Goal: Task Accomplishment & Management: Complete application form

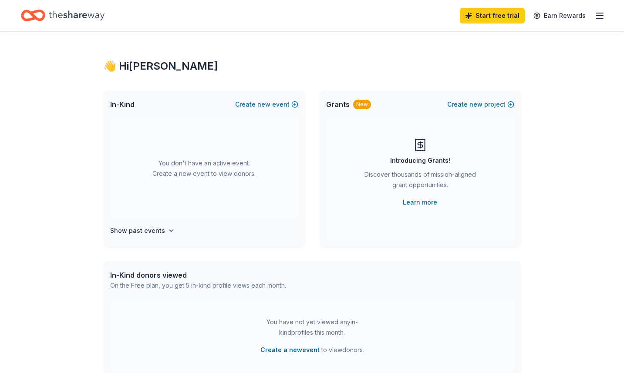
click at [83, 16] on icon "Home" at bounding box center [77, 15] width 56 height 10
click at [601, 16] on line "button" at bounding box center [599, 16] width 7 height 0
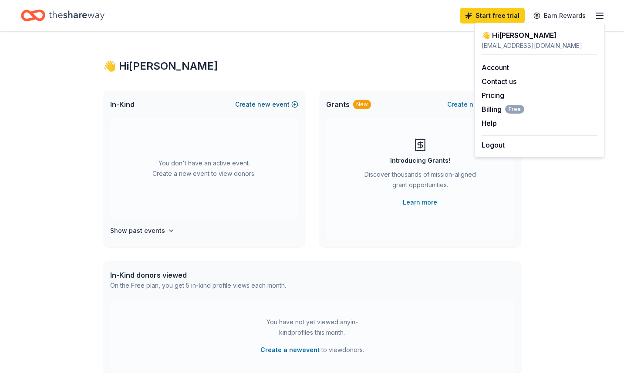
click at [255, 105] on button "Create new event" at bounding box center [266, 104] width 63 height 10
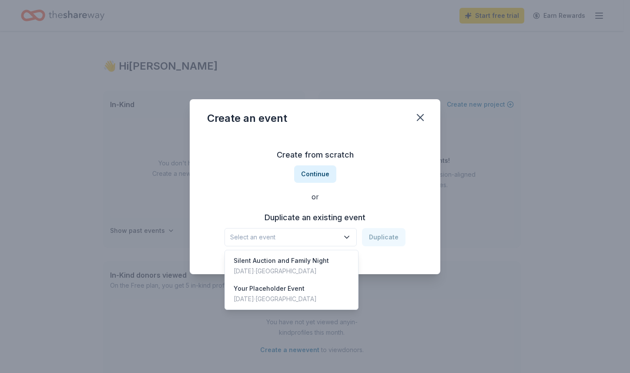
click at [351, 237] on icon "button" at bounding box center [347, 237] width 9 height 9
click at [276, 298] on div "Mar 31, 2025 · TX" at bounding box center [275, 299] width 83 height 10
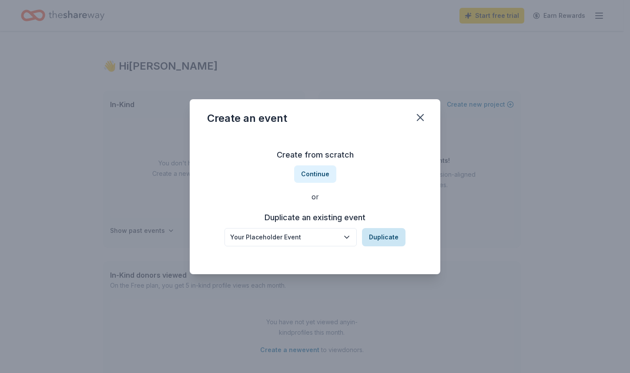
click at [384, 234] on button "Duplicate" at bounding box center [384, 237] width 44 height 18
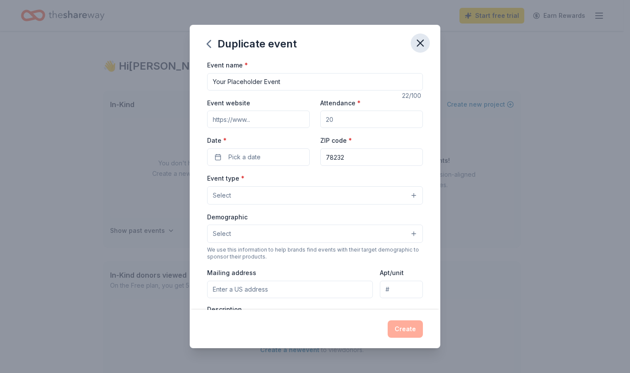
click at [425, 45] on icon "button" at bounding box center [420, 43] width 12 height 12
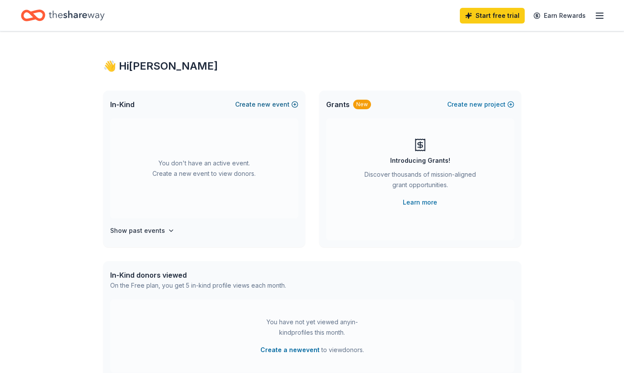
click at [277, 101] on button "Create new event" at bounding box center [266, 104] width 63 height 10
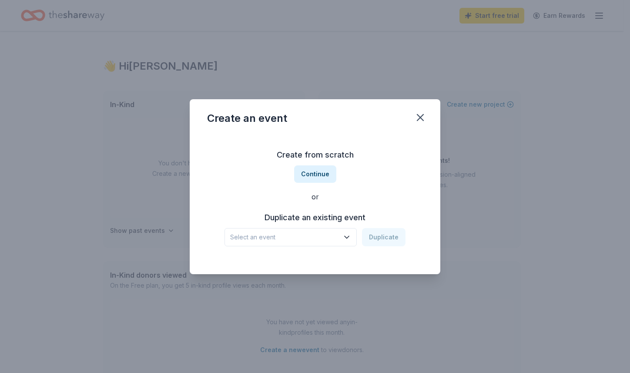
click at [344, 238] on icon "button" at bounding box center [347, 237] width 9 height 9
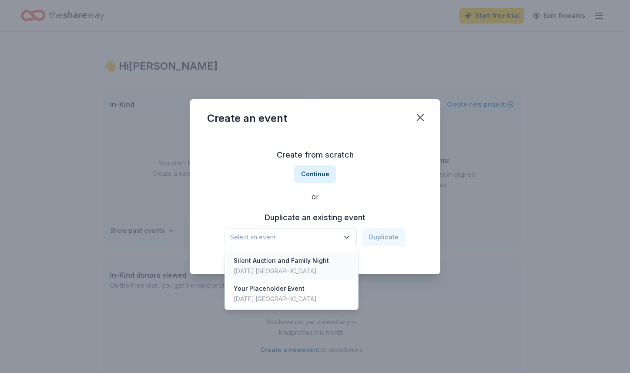
click at [276, 262] on div "Silent Auction and Family Night" at bounding box center [281, 260] width 95 height 10
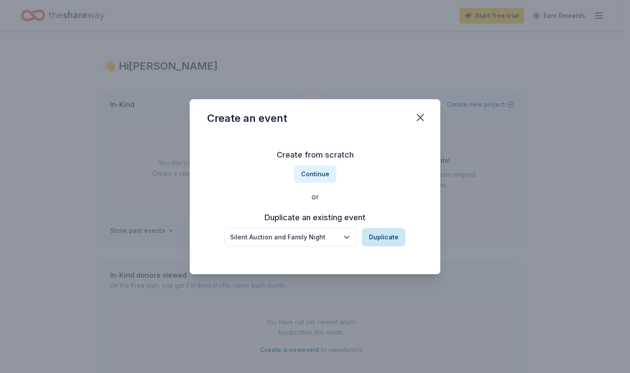
click at [384, 238] on button "Duplicate" at bounding box center [384, 237] width 44 height 18
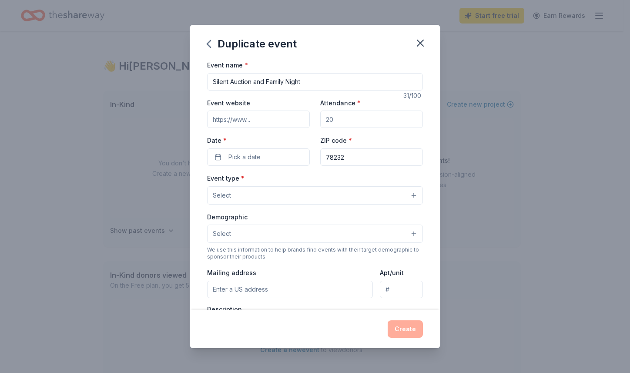
click at [262, 122] on input "Event website" at bounding box center [258, 119] width 103 height 17
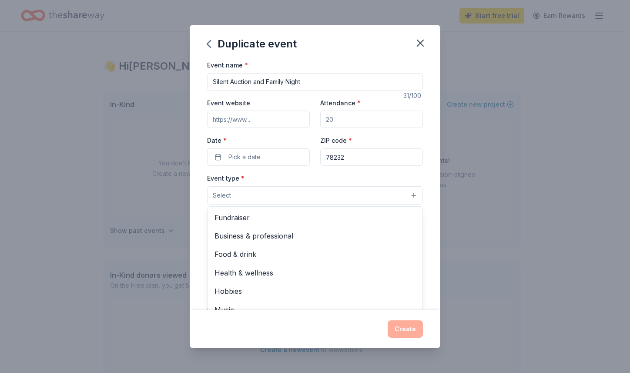
click at [393, 194] on button "Select" at bounding box center [315, 195] width 216 height 18
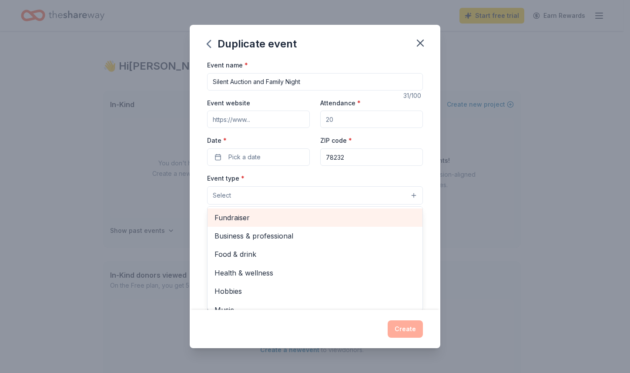
click at [229, 217] on span "Fundraiser" at bounding box center [315, 217] width 201 height 11
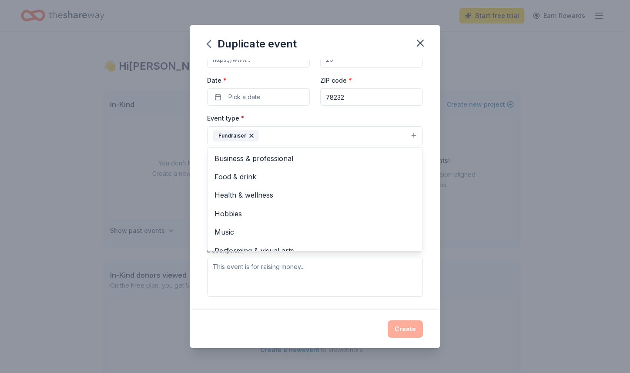
scroll to position [77, 0]
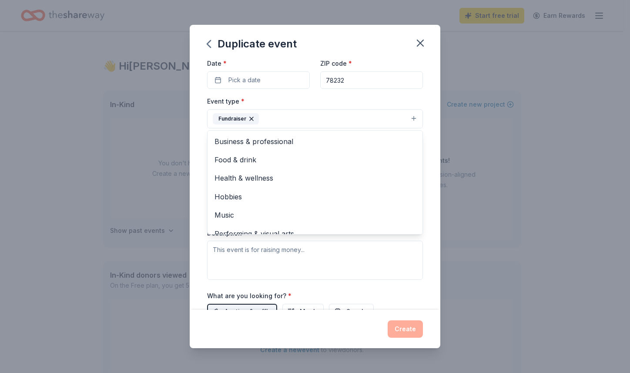
click at [390, 257] on div "Event type * Fundraiser Business & professional Food & drink Health & wellness …" at bounding box center [315, 188] width 216 height 184
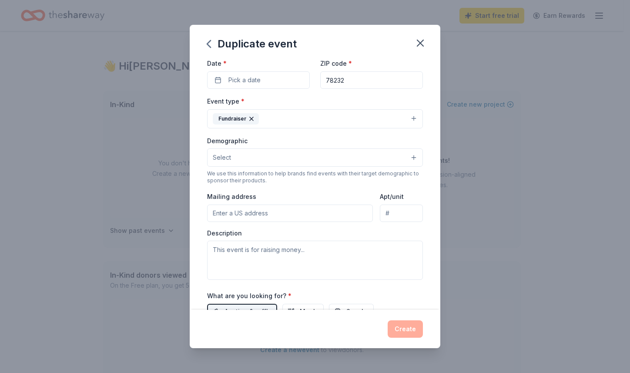
click at [242, 155] on button "Select" at bounding box center [315, 157] width 216 height 18
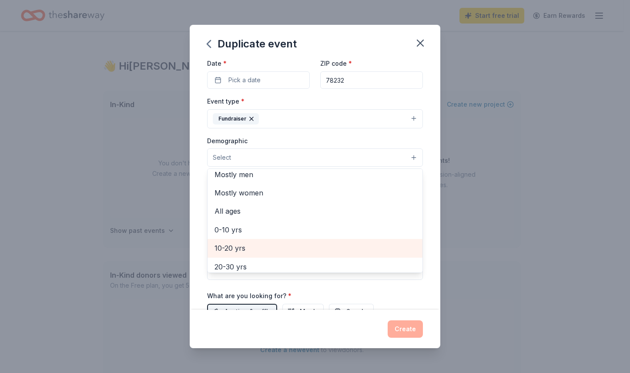
scroll to position [9, 0]
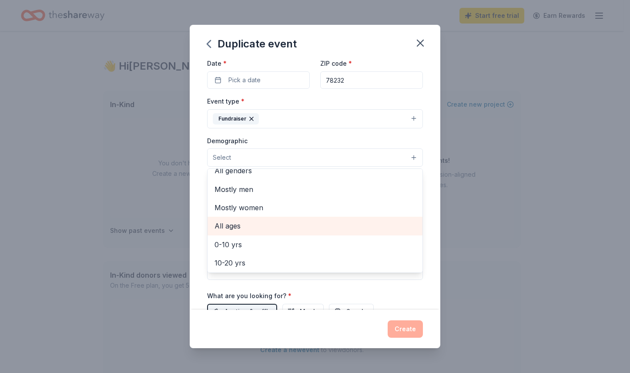
click at [233, 223] on span "All ages" at bounding box center [315, 225] width 201 height 11
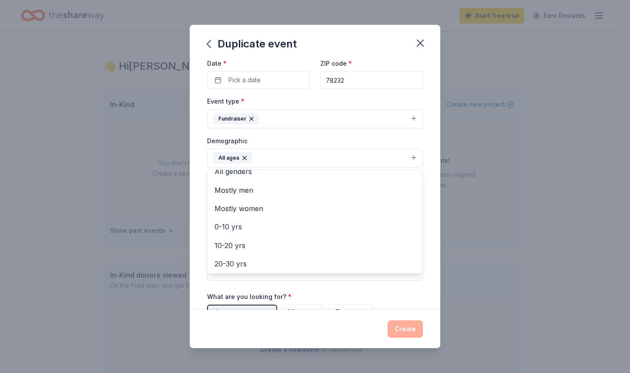
click at [430, 157] on div "Event name * Silent Auction and Family Night 31 /100 Event website Attendance *…" at bounding box center [315, 185] width 251 height 250
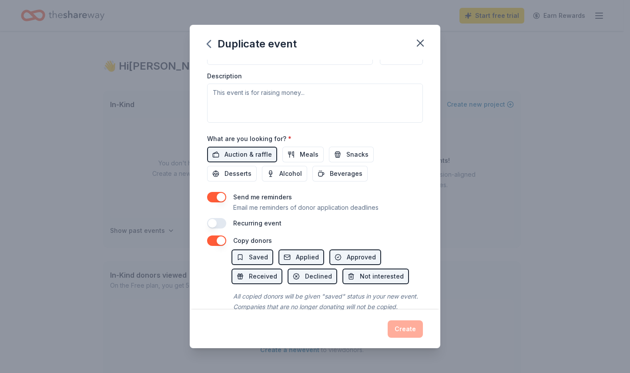
scroll to position [220, 0]
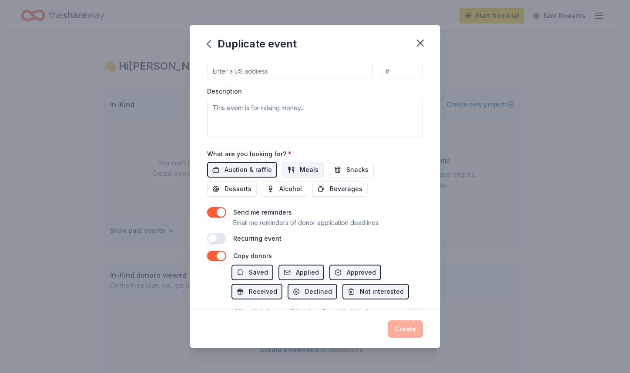
click at [296, 168] on button "Meals" at bounding box center [302, 170] width 41 height 16
click at [350, 171] on span "Snacks" at bounding box center [357, 170] width 22 height 10
drag, startPoint x: 231, startPoint y: 191, endPoint x: 279, endPoint y: 188, distance: 47.9
click at [232, 191] on span "Desserts" at bounding box center [238, 189] width 27 height 10
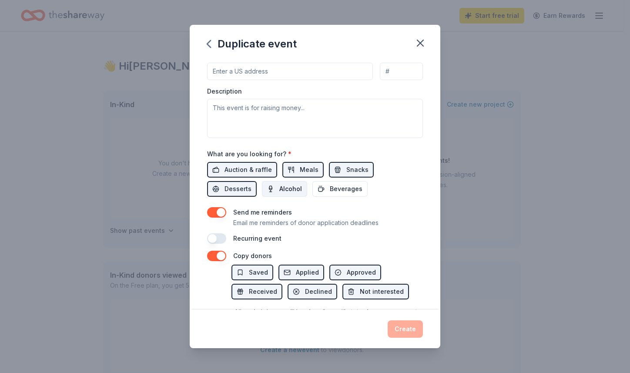
click at [273, 186] on button "Alcohol" at bounding box center [284, 189] width 45 height 16
click at [320, 187] on button "Beverages" at bounding box center [339, 189] width 55 height 16
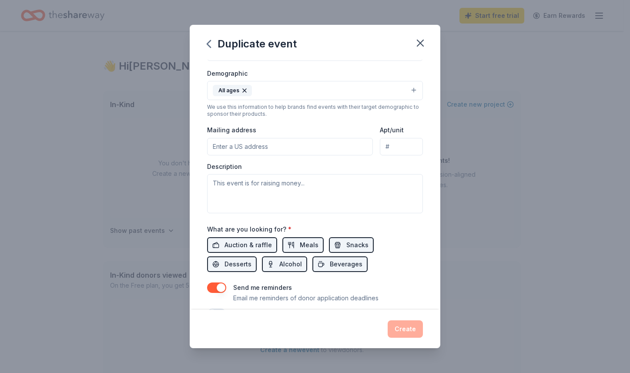
scroll to position [133, 0]
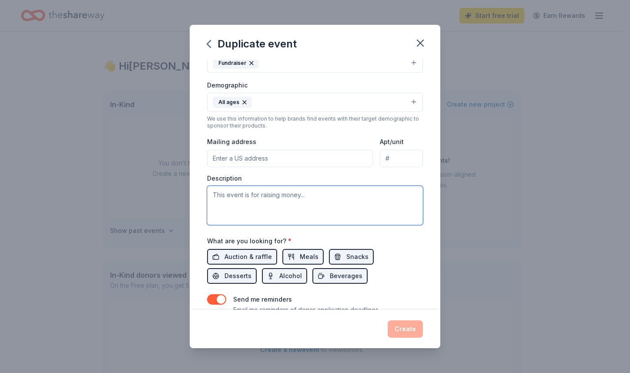
click at [219, 191] on textarea at bounding box center [315, 205] width 216 height 39
click at [237, 203] on textarea "We are a day school seeking to raise funds for teacher training and playgroiund…" at bounding box center [315, 205] width 216 height 39
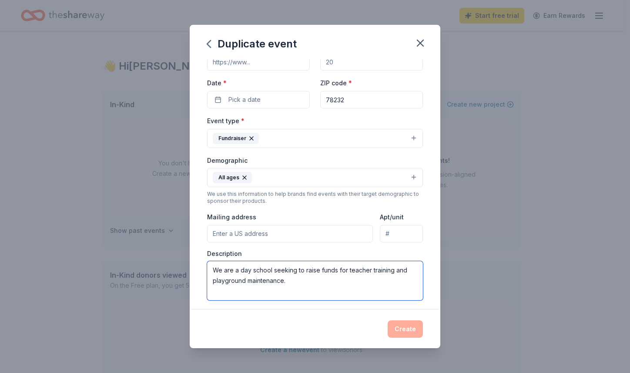
scroll to position [46, 0]
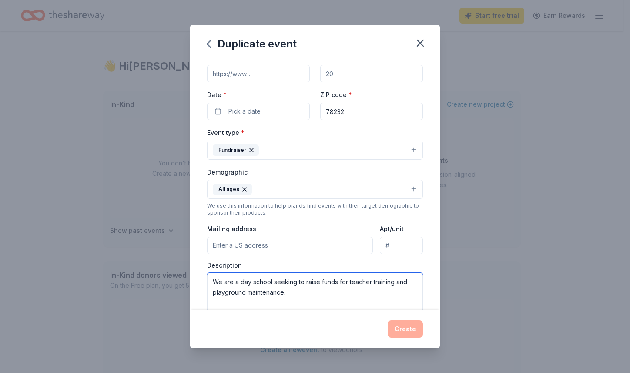
type textarea "We are a day school seeking to raise funds for teacher training and playground …"
drag, startPoint x: 238, startPoint y: 245, endPoint x: 247, endPoint y: 244, distance: 9.3
click at [238, 245] on input "Mailing address" at bounding box center [290, 245] width 166 height 17
type input "14700 San Pedro"
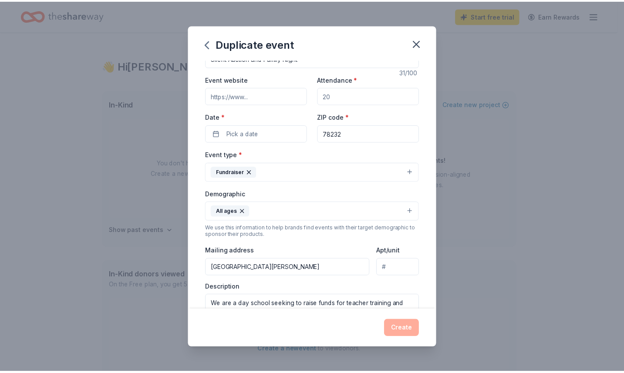
scroll to position [2, 0]
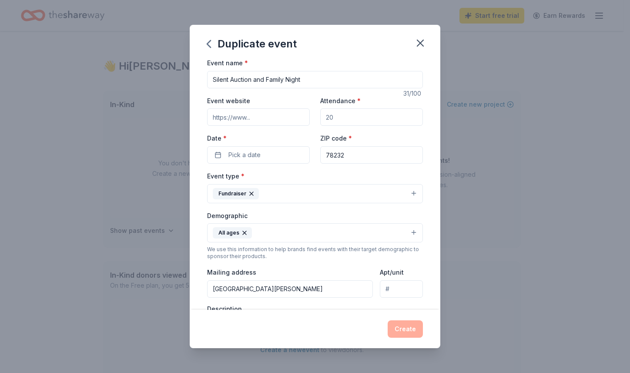
drag, startPoint x: 343, startPoint y: 115, endPoint x: 376, endPoint y: 125, distance: 35.4
click at [331, 120] on input "Attendance *" at bounding box center [371, 116] width 103 height 17
type input "100"
click at [244, 156] on span "Pick a date" at bounding box center [244, 155] width 32 height 10
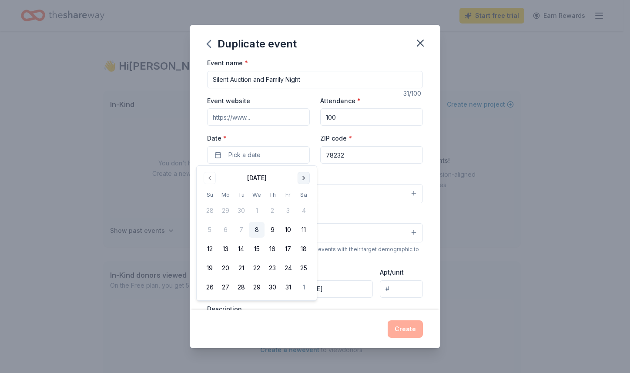
click at [306, 179] on button "Go to next month" at bounding box center [304, 178] width 12 height 12
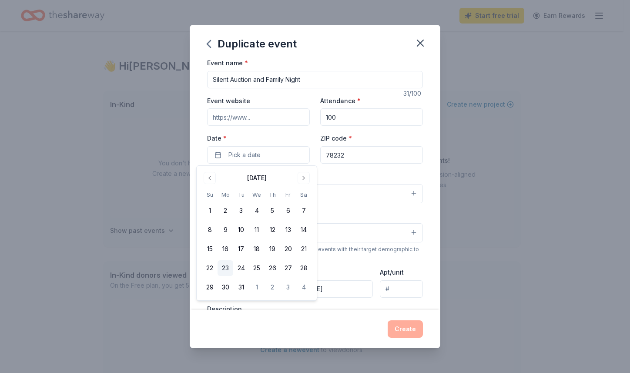
click at [228, 268] on button "23" at bounding box center [226, 268] width 16 height 16
click at [422, 258] on div "Event name * Silent Auction and Family Night 31 /100 Event website Attendance *…" at bounding box center [315, 185] width 251 height 250
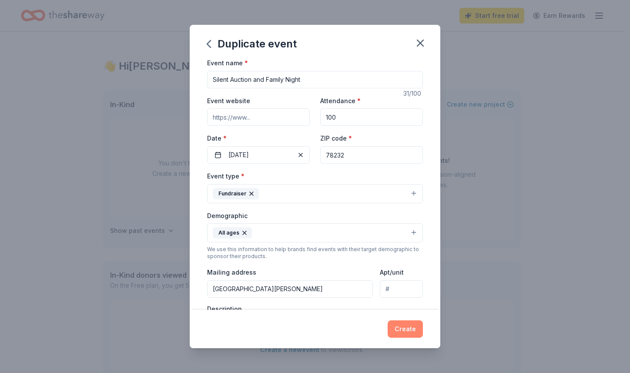
click at [413, 322] on button "Create" at bounding box center [405, 328] width 35 height 17
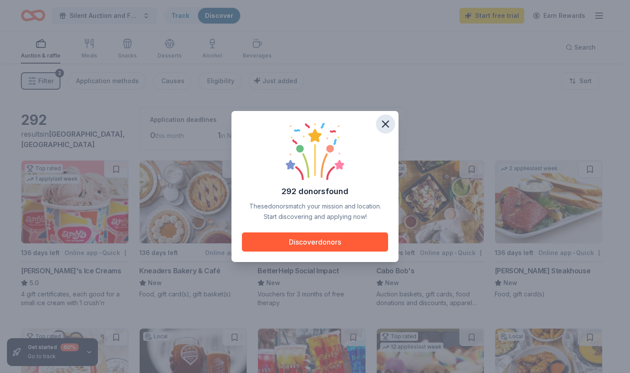
click at [386, 119] on icon "button" at bounding box center [386, 124] width 12 height 12
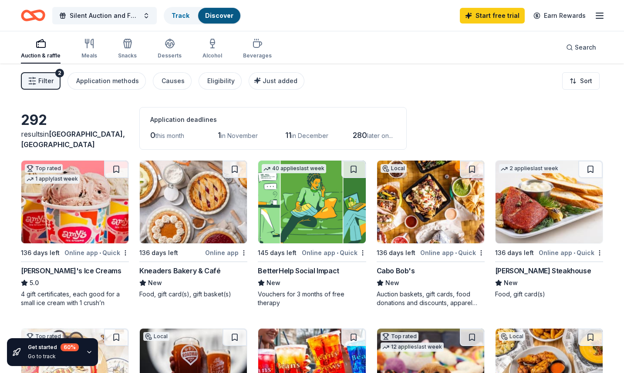
click at [82, 214] on img at bounding box center [74, 202] width 107 height 83
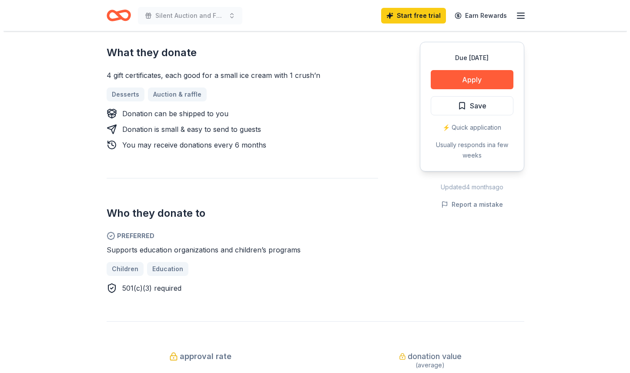
scroll to position [392, 0]
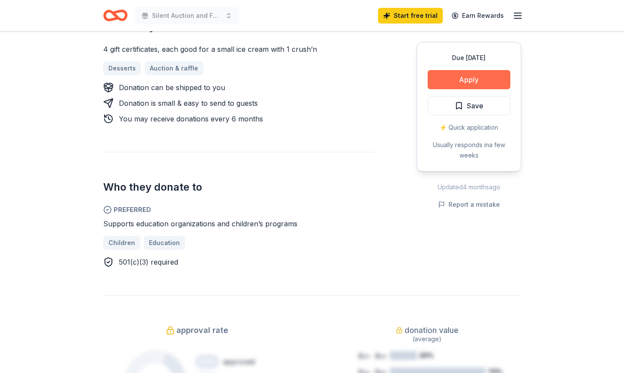
click at [466, 81] on button "Apply" at bounding box center [468, 79] width 83 height 19
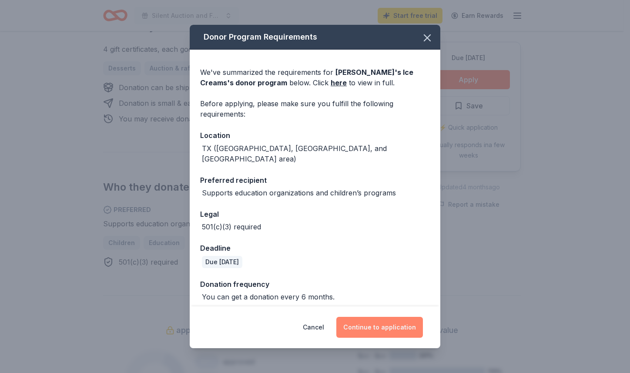
click at [389, 328] on button "Continue to application" at bounding box center [379, 327] width 87 height 21
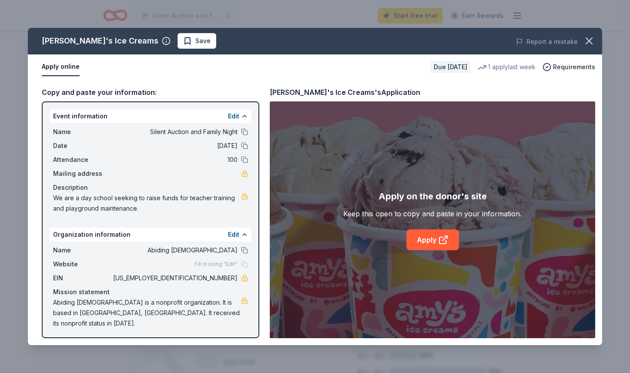
scroll to position [2, 0]
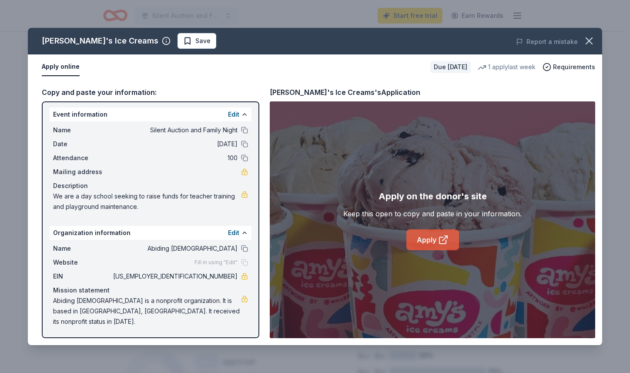
click at [427, 237] on link "Apply" at bounding box center [432, 239] width 53 height 21
